Goal: Transaction & Acquisition: Purchase product/service

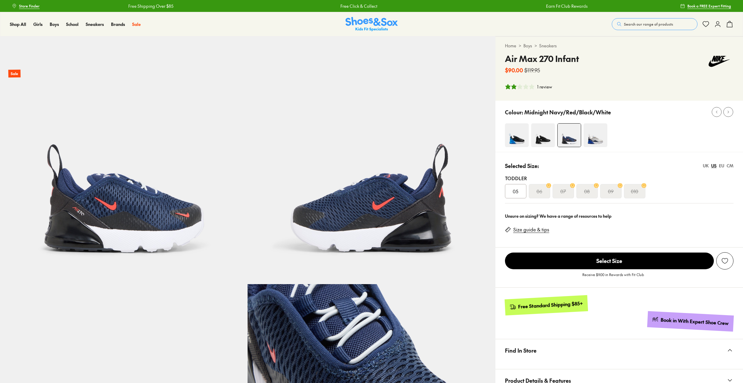
select select "*"
drag, startPoint x: 583, startPoint y: 59, endPoint x: 507, endPoint y: 64, distance: 76.3
click at [507, 64] on div "Air Max 270 Infant $90.00 $119.95" at bounding box center [619, 63] width 229 height 22
click at [589, 126] on img at bounding box center [596, 135] width 24 height 24
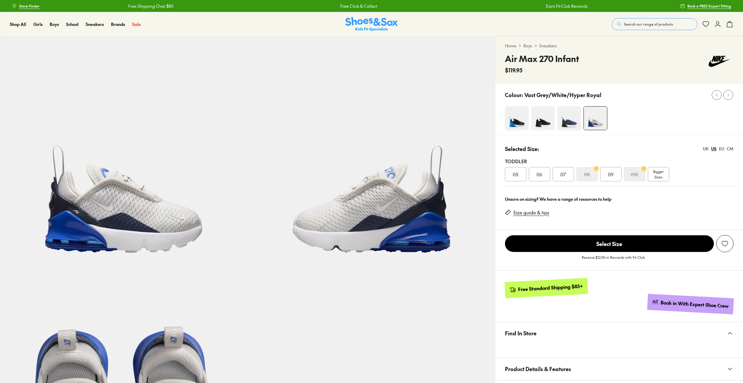
click at [560, 123] on img at bounding box center [569, 118] width 24 height 24
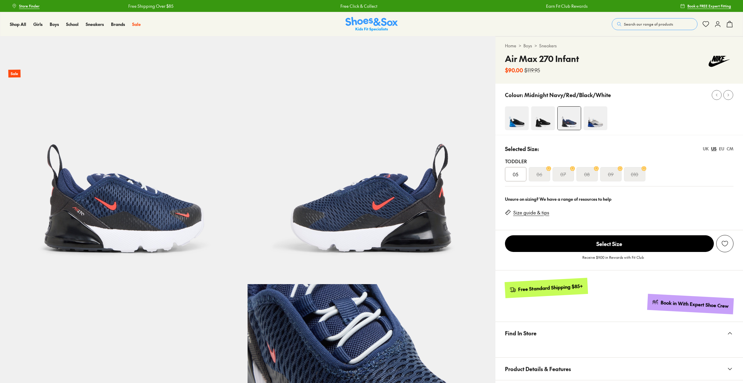
select select "*"
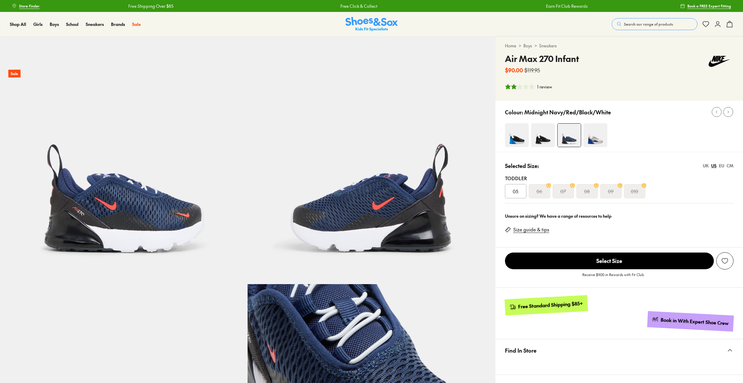
click at [544, 126] on img at bounding box center [543, 135] width 24 height 24
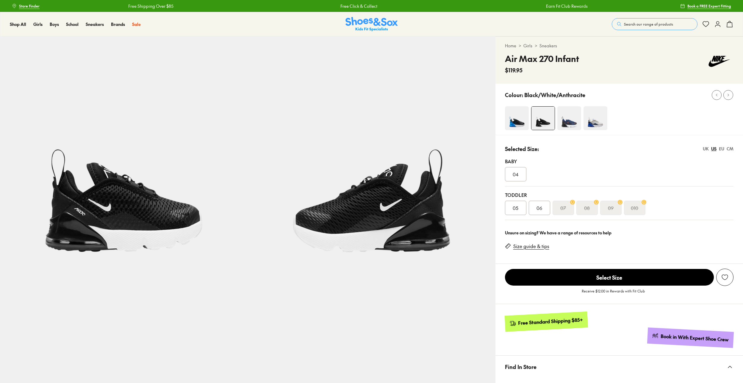
select select "*"
click at [540, 208] on span "06" at bounding box center [540, 207] width 6 height 7
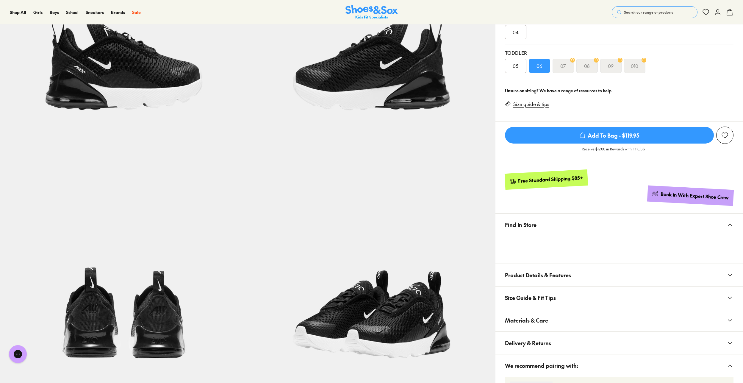
scroll to position [149, 0]
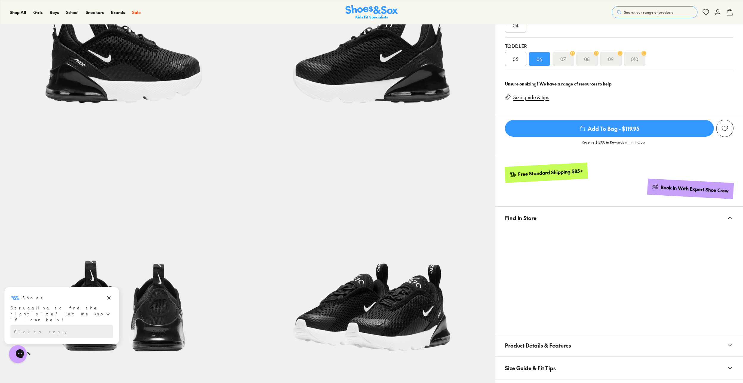
click at [728, 234] on div "Close dialog Join the FREE Fit Club & Get 10% Back Sign up to join our FREE Fit…" at bounding box center [371, 191] width 743 height 383
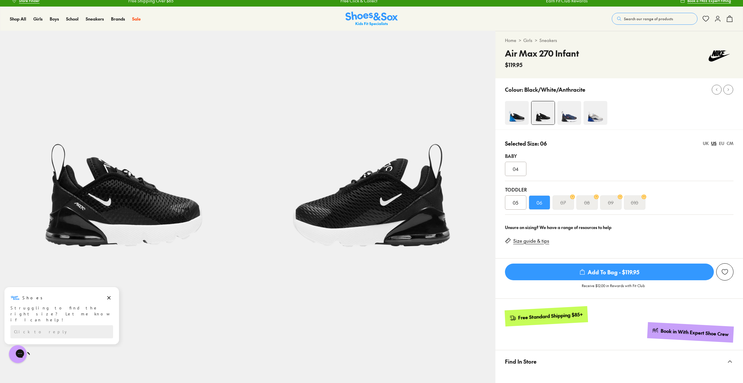
scroll to position [0, 0]
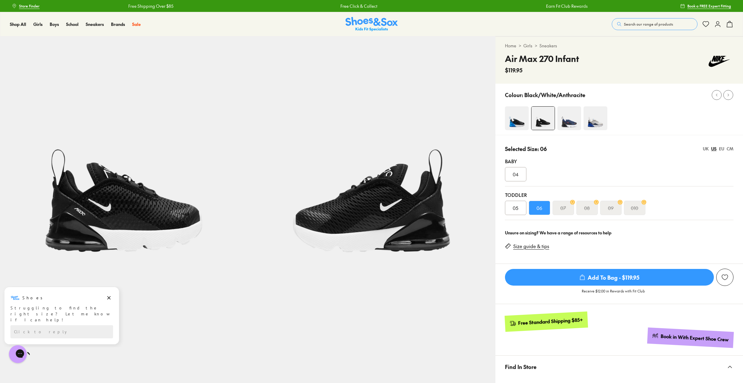
click at [511, 123] on img at bounding box center [517, 118] width 24 height 24
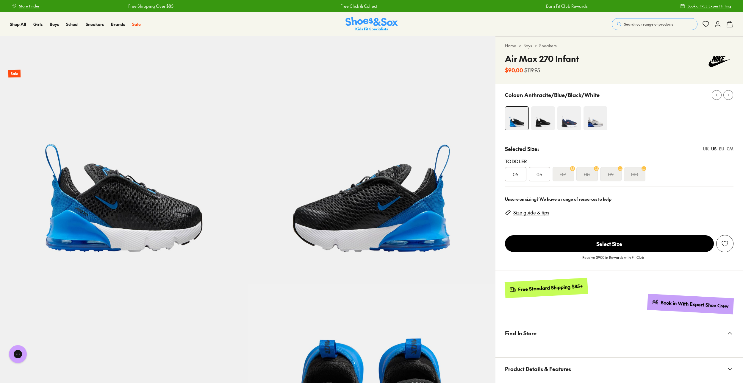
select select "*"
click at [541, 177] on span "06" at bounding box center [540, 174] width 6 height 7
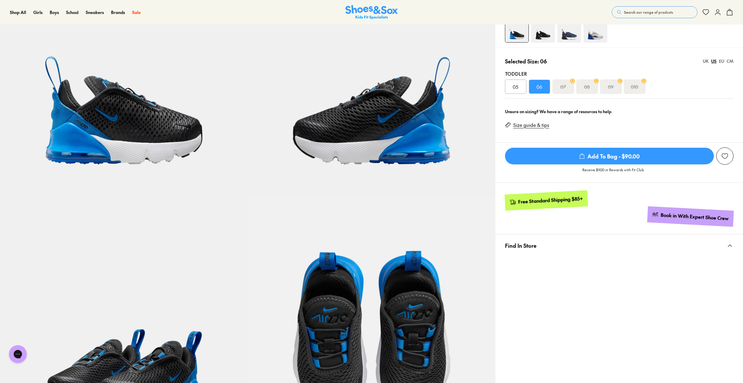
scroll to position [30, 0]
